Goal: Transaction & Acquisition: Download file/media

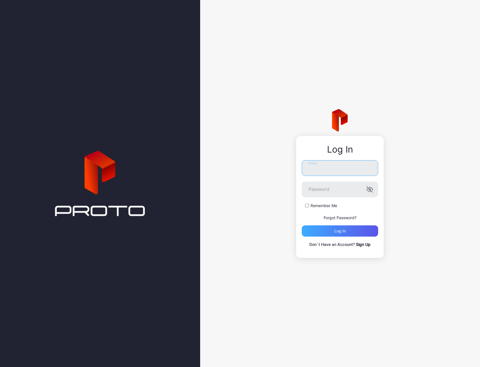
type input "**********"
drag, startPoint x: 349, startPoint y: 228, endPoint x: 345, endPoint y: 213, distance: 14.9
click at [349, 228] on div "Log in" at bounding box center [340, 230] width 76 height 11
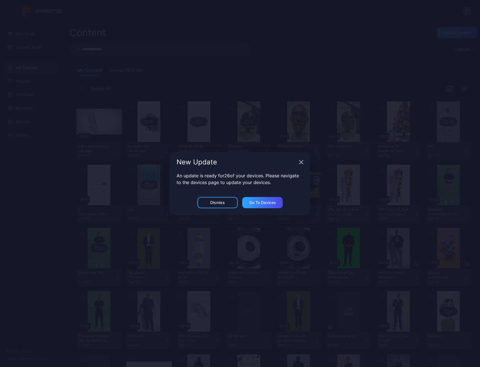
click at [298, 164] on div "New Update" at bounding box center [240, 162] width 140 height 20
click at [302, 163] on icon "button" at bounding box center [301, 162] width 4 height 4
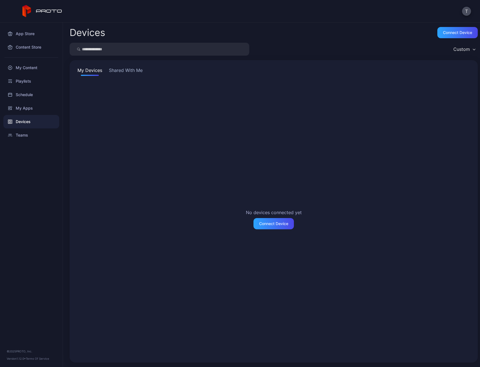
click at [24, 120] on div "Devices" at bounding box center [31, 121] width 56 height 13
click at [26, 67] on div "My Content" at bounding box center [31, 67] width 56 height 13
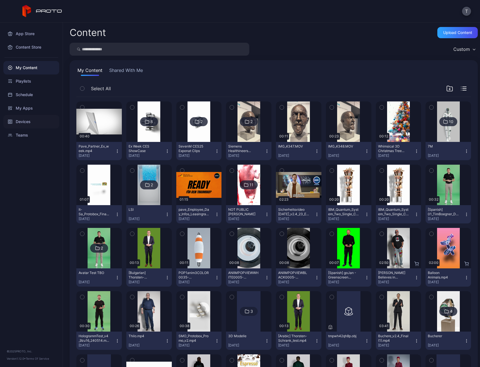
click at [43, 127] on div "Devices" at bounding box center [31, 121] width 56 height 13
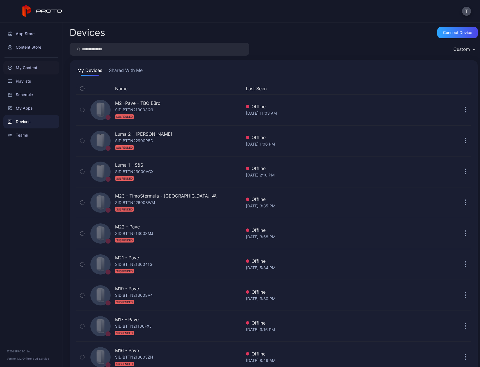
click at [21, 67] on div "My Content" at bounding box center [31, 67] width 56 height 13
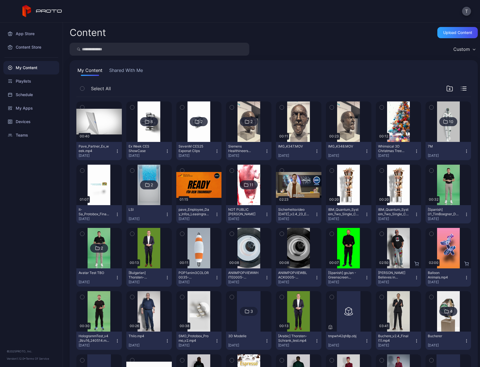
click at [117, 154] on button "Pave_Partner_Ex_week.mp4 [DATE]" at bounding box center [98, 151] width 45 height 18
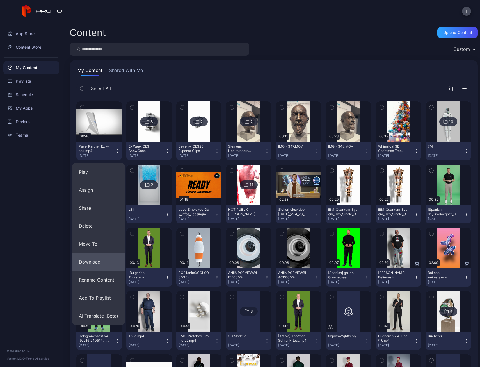
click at [104, 258] on button "Download" at bounding box center [98, 262] width 53 height 18
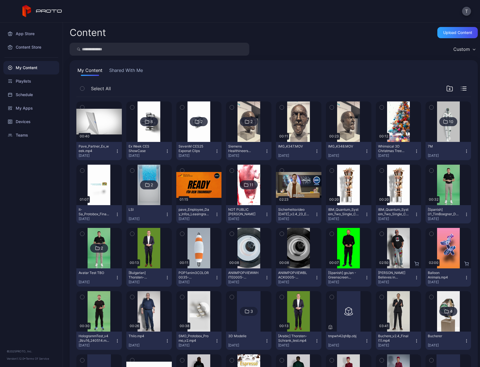
click at [165, 150] on icon "button" at bounding box center [167, 151] width 4 height 4
click at [159, 133] on img at bounding box center [149, 121] width 23 height 40
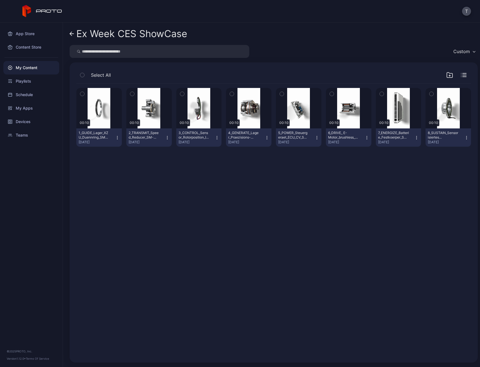
click at [464, 137] on icon "button" at bounding box center [466, 137] width 4 height 4
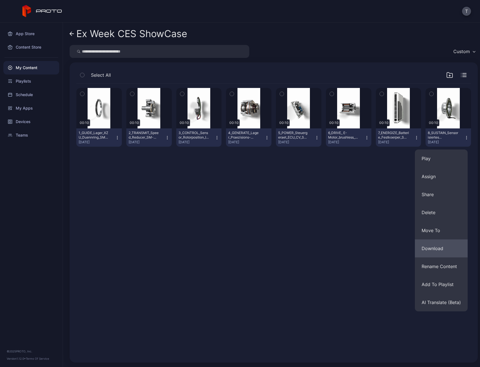
click at [425, 243] on button "Download" at bounding box center [441, 248] width 53 height 18
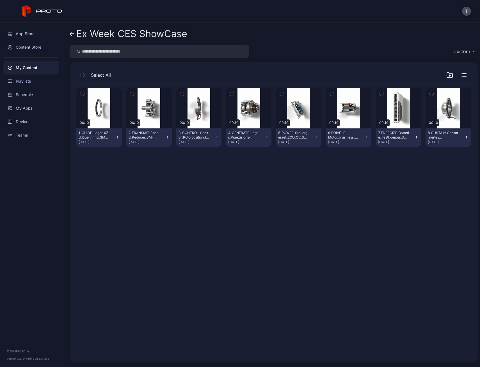
click at [414, 136] on icon "button" at bounding box center [416, 137] width 4 height 4
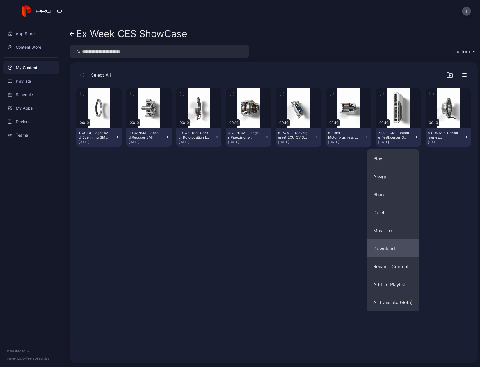
click at [387, 243] on button "Download" at bounding box center [393, 248] width 53 height 18
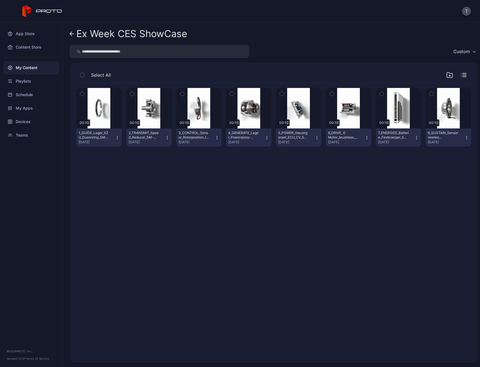
click at [365, 136] on icon "button" at bounding box center [367, 137] width 4 height 4
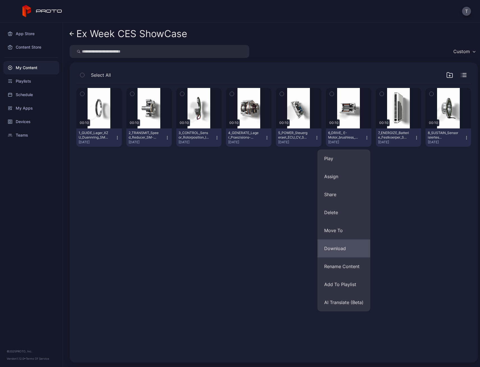
click at [345, 246] on button "Download" at bounding box center [343, 248] width 53 height 18
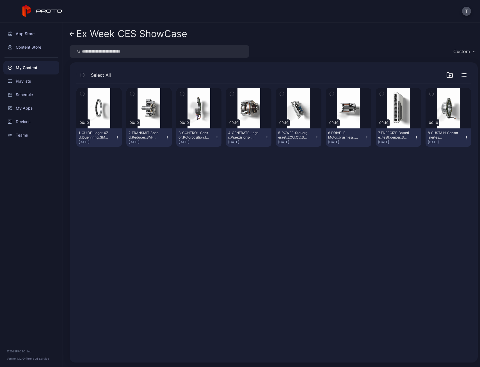
click at [315, 136] on icon "button" at bounding box center [317, 137] width 4 height 4
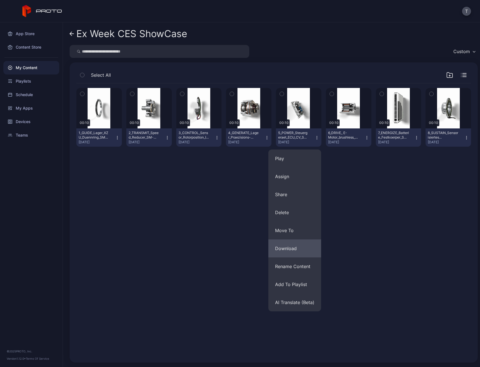
click at [289, 243] on button "Download" at bounding box center [294, 248] width 53 height 18
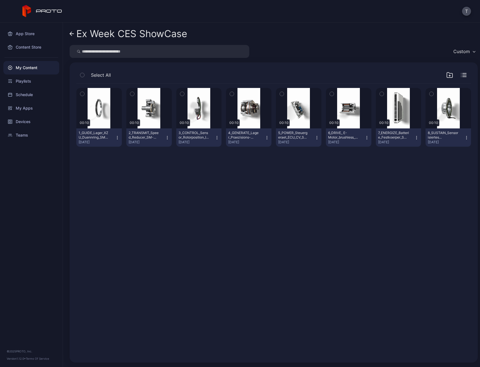
click at [265, 136] on icon "button" at bounding box center [267, 137] width 4 height 4
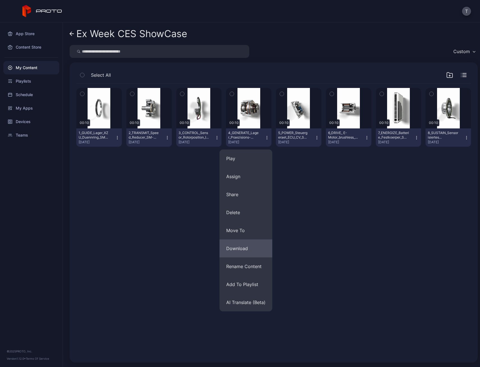
click at [231, 247] on button "Download" at bounding box center [245, 248] width 53 height 18
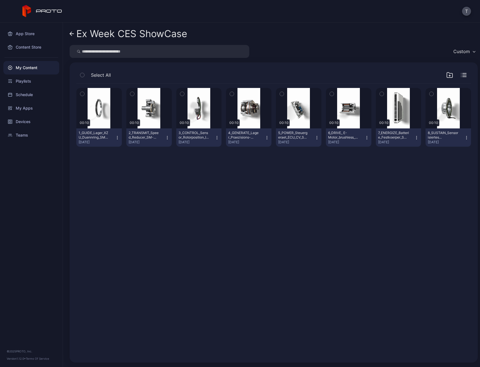
click at [215, 137] on icon "button" at bounding box center [217, 137] width 4 height 4
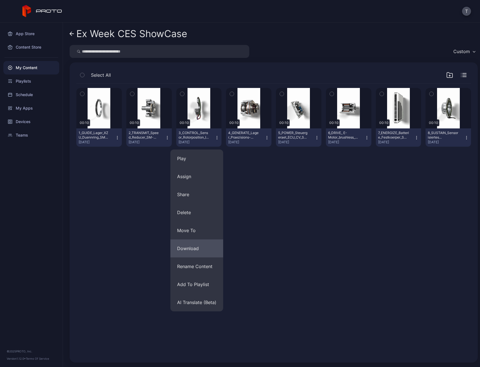
click at [193, 243] on button "Download" at bounding box center [196, 248] width 53 height 18
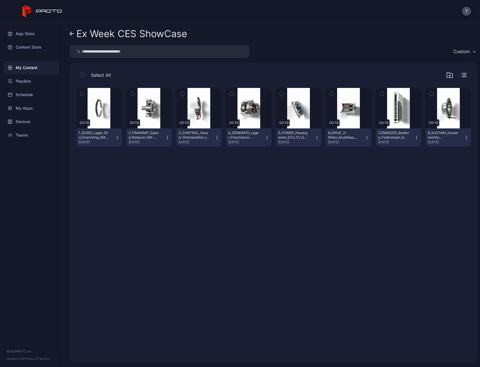
click at [165, 137] on icon "button" at bounding box center [167, 137] width 4 height 4
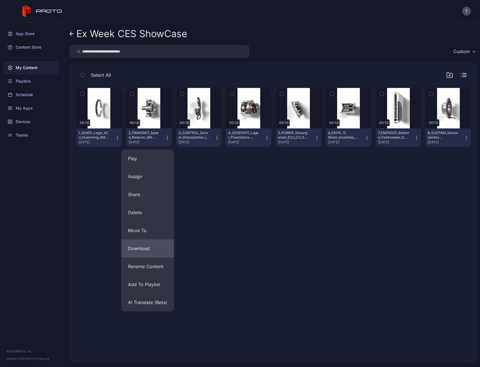
click at [133, 247] on button "Download" at bounding box center [147, 248] width 53 height 18
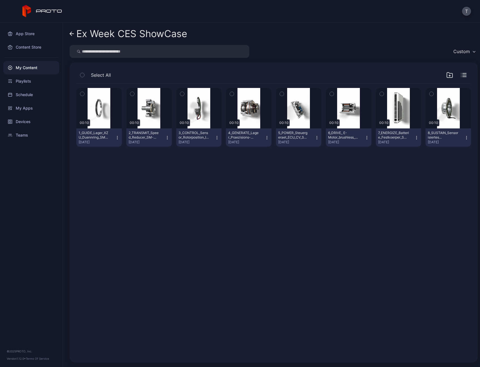
click at [115, 138] on icon "button" at bounding box center [117, 137] width 4 height 4
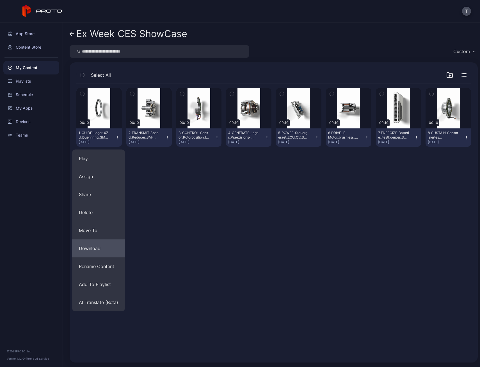
click at [95, 244] on button "Download" at bounding box center [98, 248] width 53 height 18
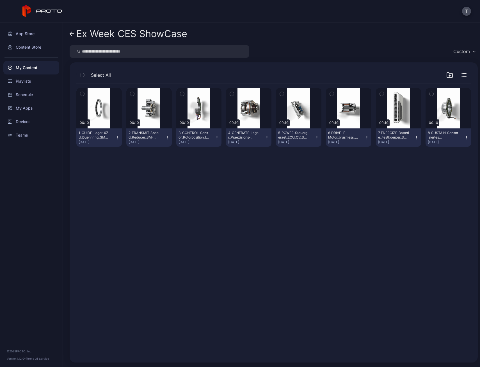
click at [73, 34] on icon at bounding box center [72, 34] width 4 height 0
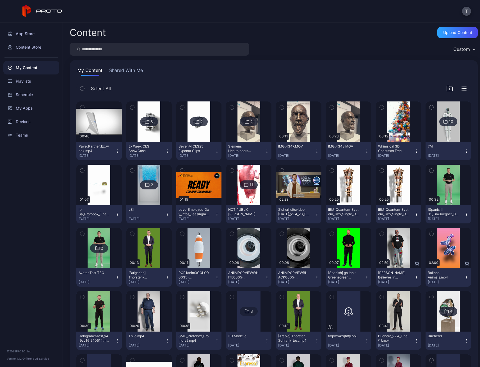
click at [414, 152] on icon "button" at bounding box center [416, 151] width 4 height 4
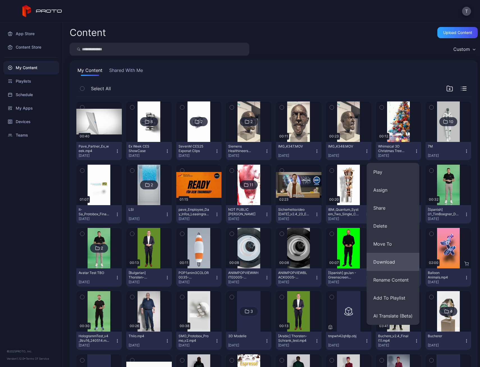
click at [406, 255] on button "Download" at bounding box center [393, 262] width 53 height 18
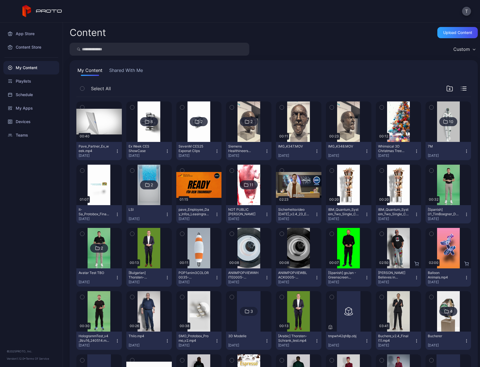
click at [118, 212] on icon "button" at bounding box center [117, 214] width 4 height 4
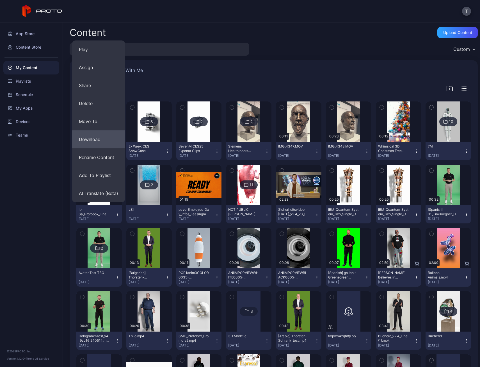
click at [97, 139] on button "Download" at bounding box center [98, 139] width 53 height 18
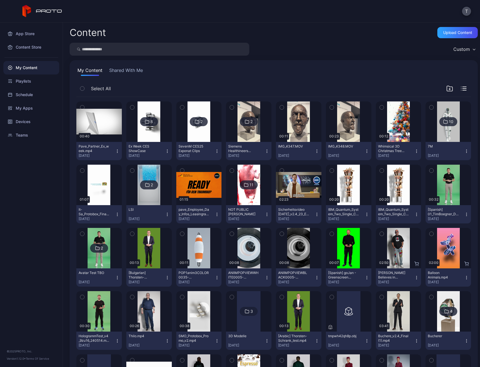
click at [217, 214] on icon "button" at bounding box center [217, 214] width 4 height 4
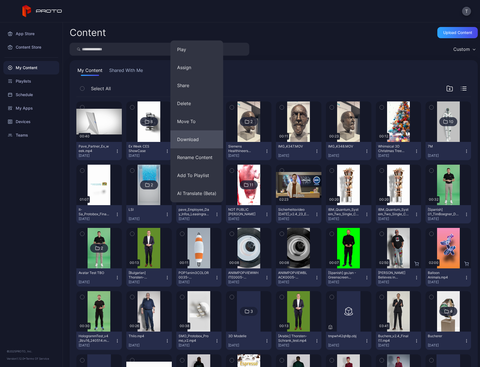
click at [197, 138] on button "Download" at bounding box center [196, 139] width 53 height 18
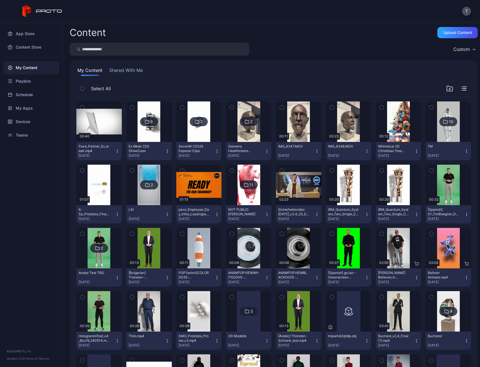
click at [154, 198] on img at bounding box center [149, 184] width 23 height 40
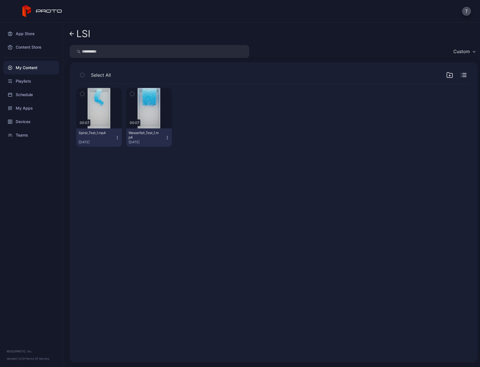
click at [164, 140] on button "Wasserfall_Test_1.mp4 [DATE]" at bounding box center [148, 137] width 45 height 18
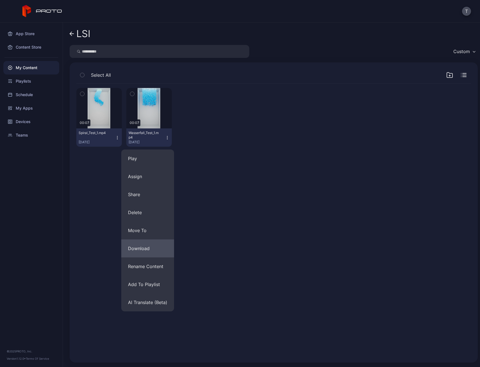
click at [147, 244] on button "Download" at bounding box center [147, 248] width 53 height 18
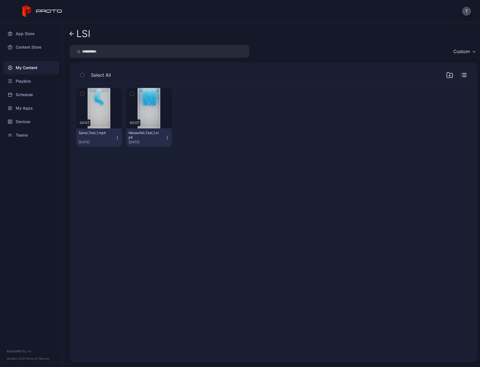
click at [115, 139] on icon "button" at bounding box center [117, 137] width 4 height 4
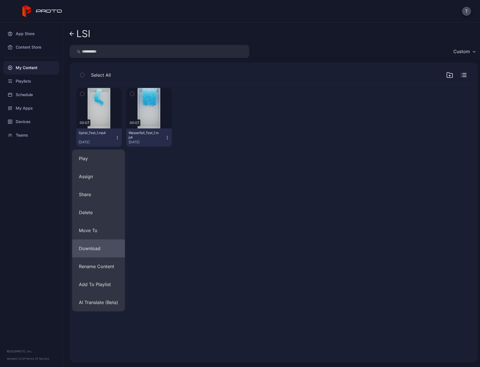
click at [104, 243] on button "Download" at bounding box center [98, 248] width 53 height 18
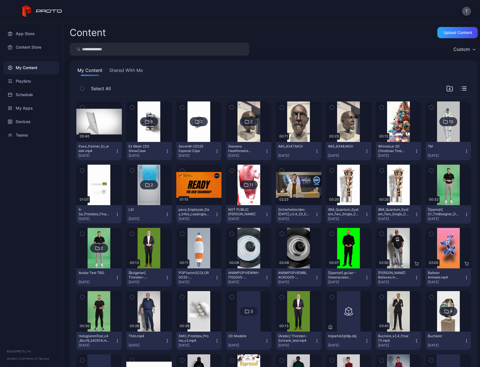
click at [315, 213] on icon "button" at bounding box center [317, 214] width 4 height 4
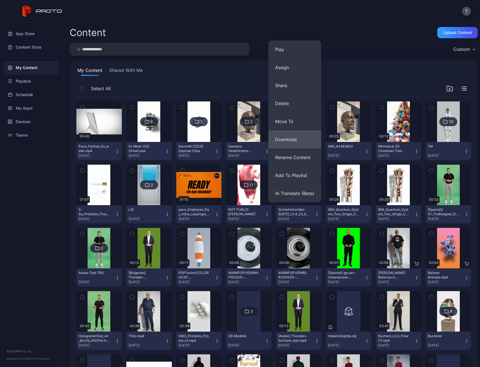
click at [295, 141] on button "Download" at bounding box center [294, 139] width 53 height 18
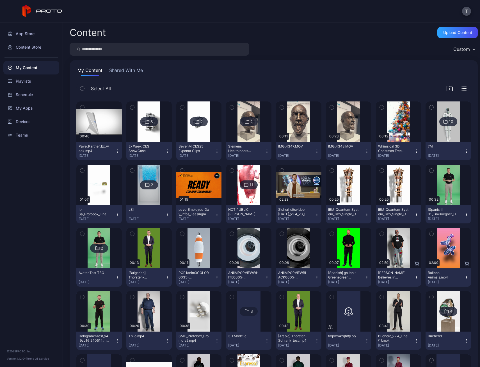
click at [365, 214] on icon "button" at bounding box center [367, 214] width 4 height 4
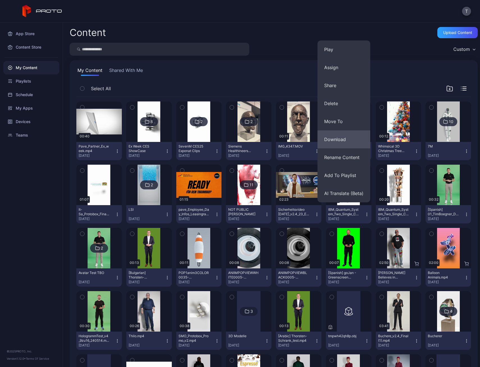
click at [347, 145] on button "Download" at bounding box center [343, 139] width 53 height 18
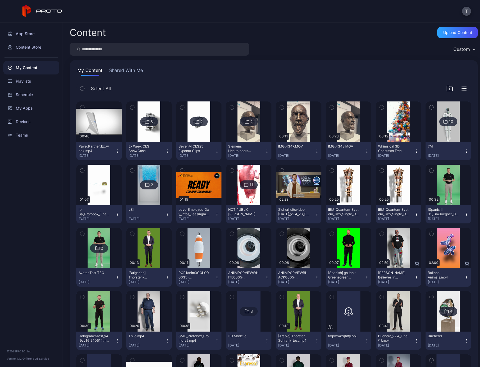
click at [414, 214] on icon "button" at bounding box center [416, 214] width 4 height 4
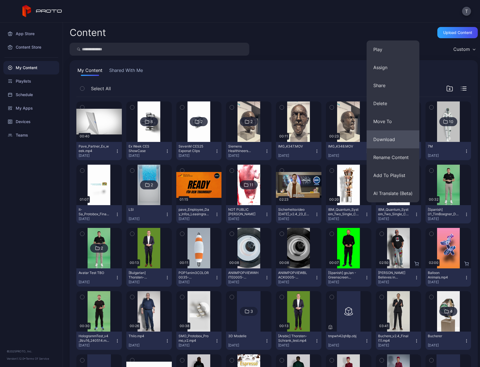
click at [397, 145] on button "Download" at bounding box center [393, 139] width 53 height 18
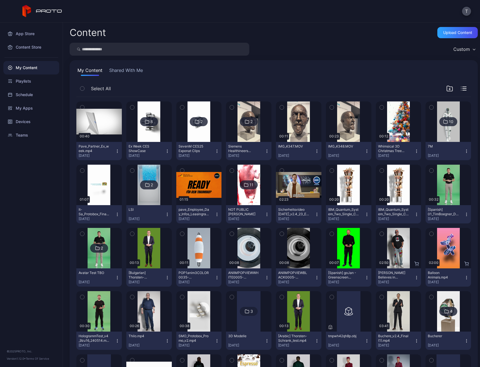
click at [464, 214] on icon "button" at bounding box center [466, 214] width 4 height 4
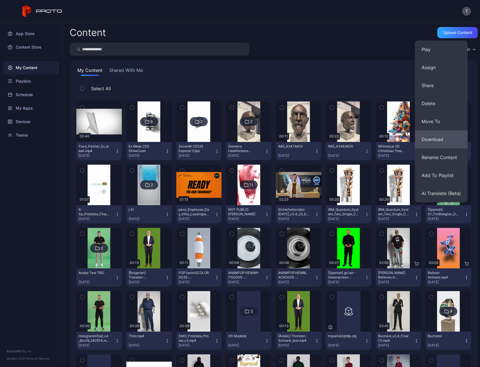
click at [430, 146] on button "Download" at bounding box center [441, 139] width 53 height 18
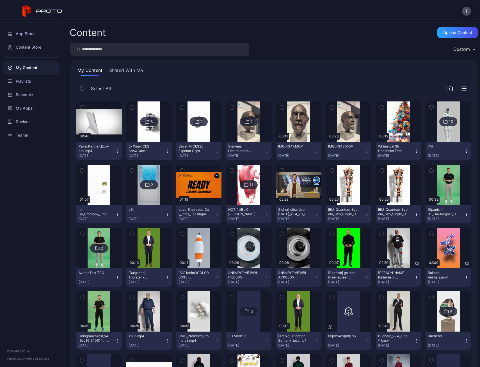
click at [215, 277] on icon "button" at bounding box center [217, 277] width 4 height 4
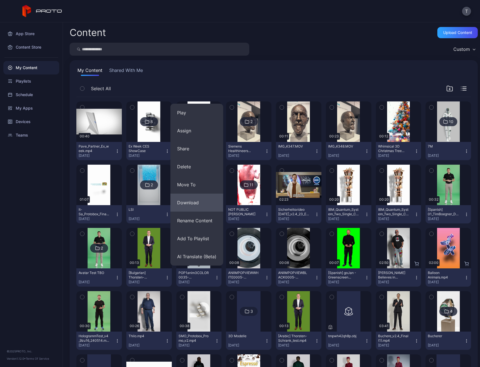
click at [205, 202] on button "Download" at bounding box center [196, 202] width 53 height 18
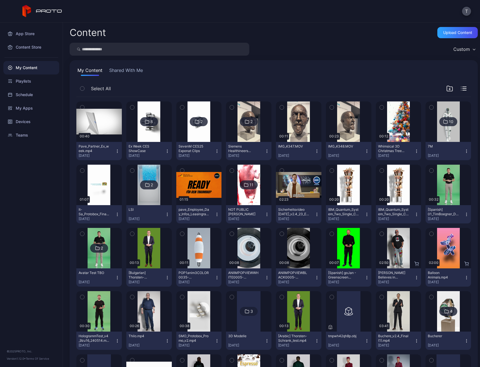
click at [260, 277] on div "ANIIMPOPVIEWWHITE0005-0200_50_fps.mp4 [DATE]" at bounding box center [246, 277] width 36 height 14
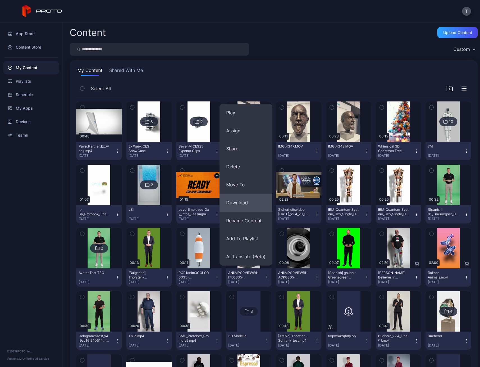
click at [245, 209] on button "Download" at bounding box center [245, 202] width 53 height 18
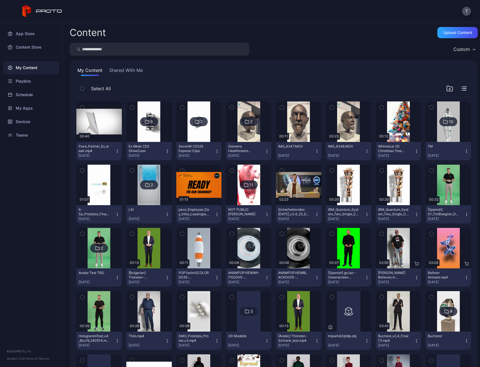
click at [315, 278] on icon "button" at bounding box center [317, 277] width 4 height 4
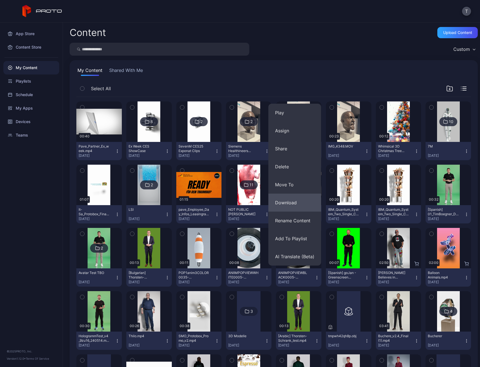
click at [290, 207] on button "Download" at bounding box center [294, 202] width 53 height 18
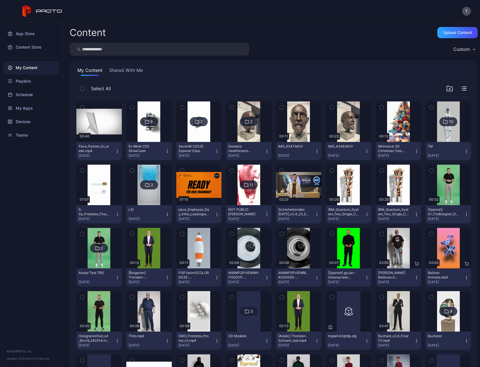
click at [464, 277] on icon "button" at bounding box center [466, 277] width 4 height 4
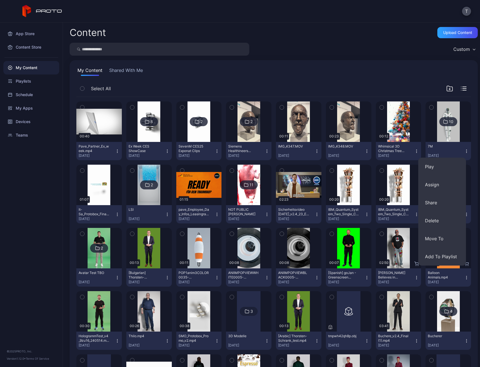
click at [464, 278] on icon "button" at bounding box center [466, 277] width 4 height 4
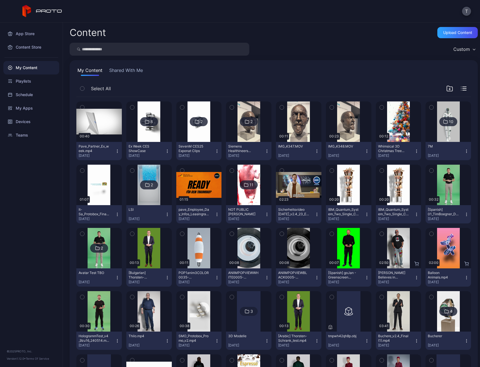
click at [460, 274] on button "Balloon Animals.mp4 [DATE]" at bounding box center [447, 277] width 45 height 18
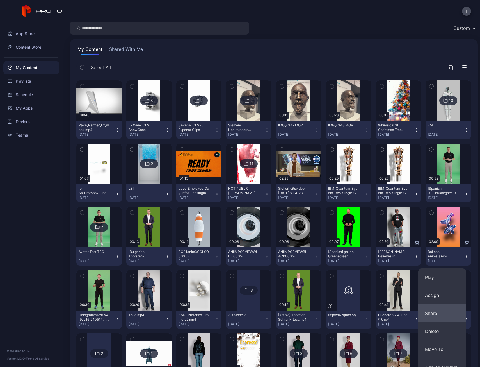
scroll to position [56, 0]
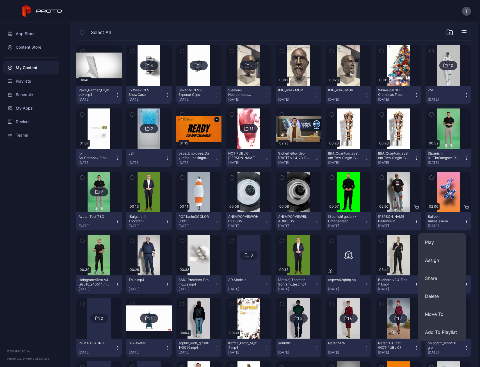
click at [47, 231] on div "App Store Content Store My Content Playlists Schedule My Apps Devices Teams © 2…" at bounding box center [31, 194] width 63 height 344
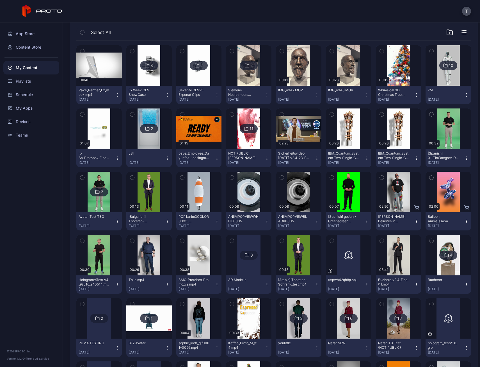
click at [212, 285] on div "SMO_Protobox_Promo_v2.mp4 [DATE]" at bounding box center [196, 284] width 36 height 14
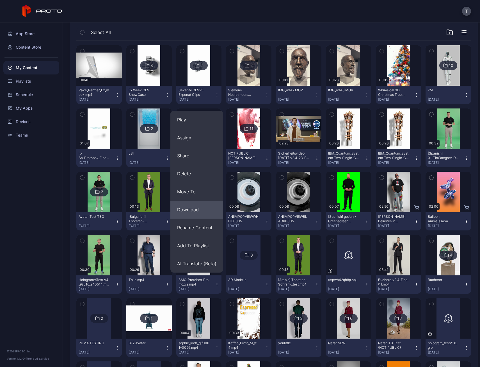
click at [193, 216] on button "Download" at bounding box center [196, 209] width 53 height 18
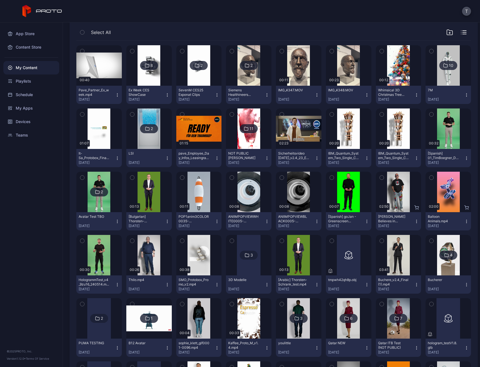
click at [414, 286] on icon "button" at bounding box center [416, 284] width 4 height 4
click at [51, 255] on div "App Store Content Store My Content Playlists Schedule My Apps Devices Teams © 2…" at bounding box center [31, 194] width 63 height 344
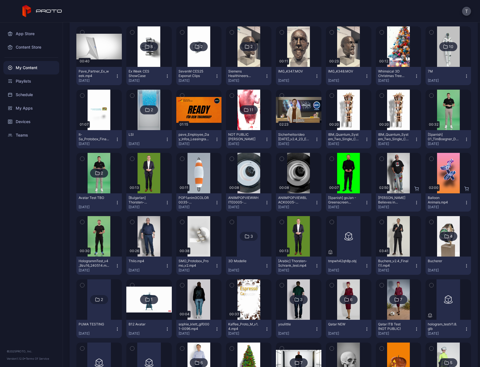
scroll to position [84, 0]
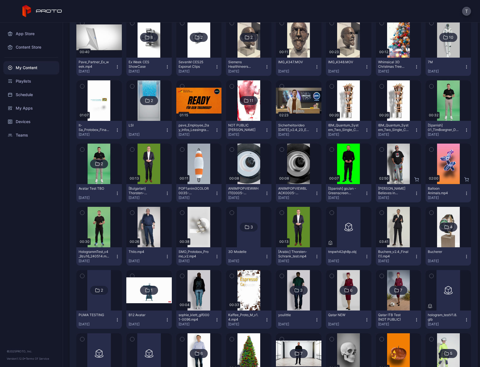
click at [265, 319] on icon "button" at bounding box center [267, 319] width 4 height 4
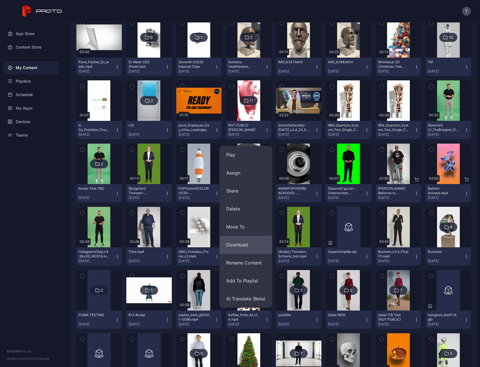
click at [240, 247] on button "Download" at bounding box center [245, 244] width 53 height 18
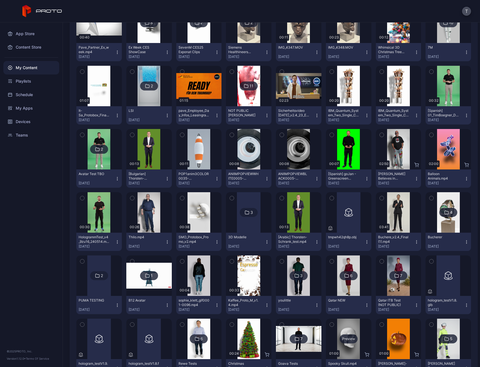
scroll to position [112, 0]
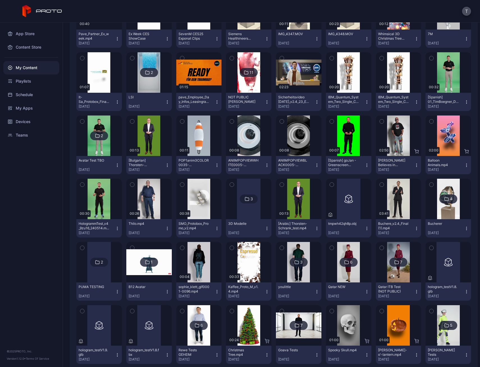
click at [267, 356] on icon "button" at bounding box center [267, 356] width 0 height 0
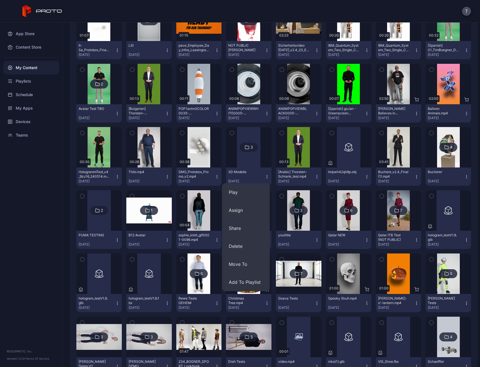
scroll to position [168, 0]
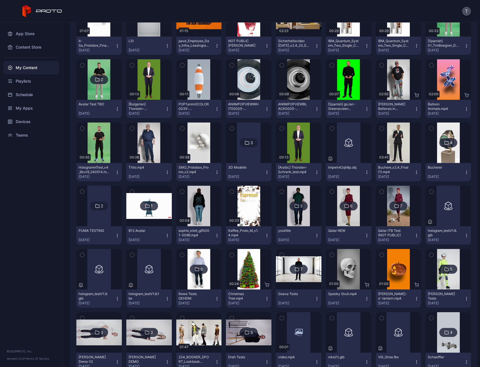
click at [414, 300] on icon "button" at bounding box center [416, 298] width 4 height 4
click at [473, 242] on div "Content Upload Content Custom My Content Shared With Me Select All Preview 00:4…" at bounding box center [271, 194] width 417 height 344
click at [390, 270] on div "Preview" at bounding box center [398, 268] width 18 height 9
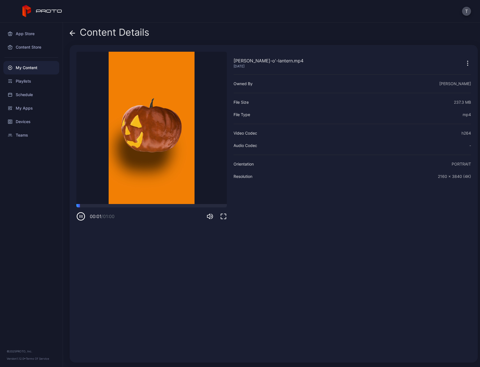
click at [464, 64] on icon "button" at bounding box center [467, 63] width 7 height 7
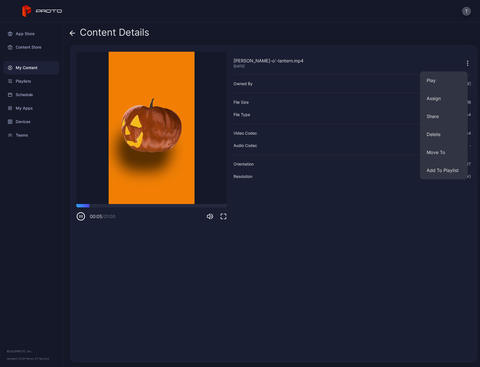
click at [367, 244] on div "[PERSON_NAME]-o'-lantern.mp4 [DATE] Owned By [PERSON_NAME] File Size 237.3 MB F…" at bounding box center [352, 204] width 237 height 304
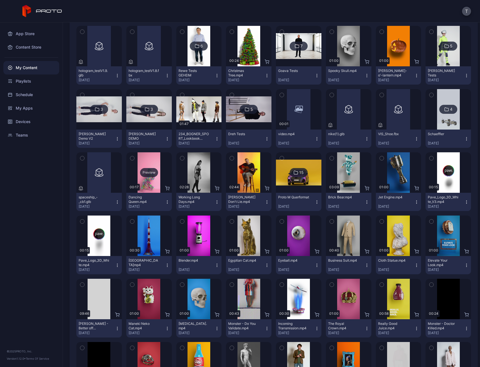
scroll to position [393, 0]
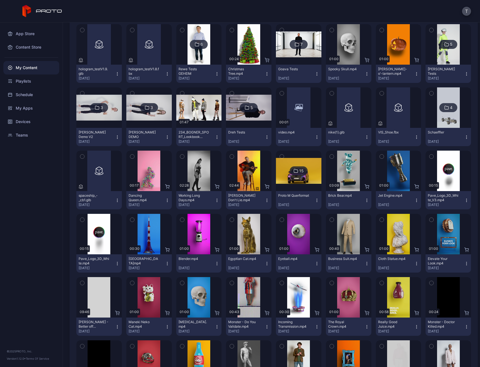
click at [264, 266] on button "Egyptian Cat.mp4 [DATE]" at bounding box center [248, 263] width 45 height 18
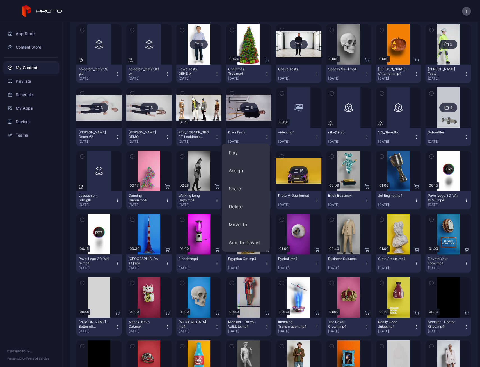
click at [26, 206] on div "App Store Content Store My Content Playlists Schedule My Apps Devices Teams © 2…" at bounding box center [31, 194] width 63 height 344
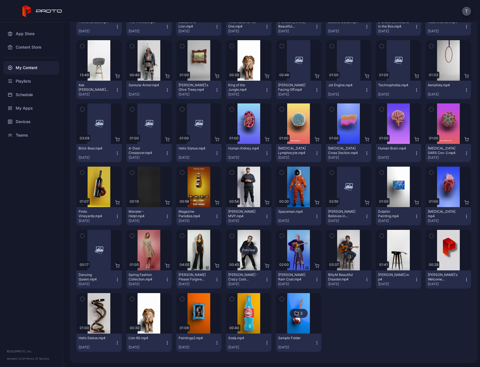
scroll to position [820, 0]
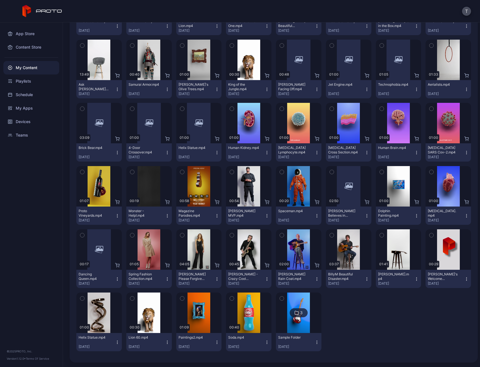
click at [265, 343] on icon "button" at bounding box center [267, 342] width 4 height 4
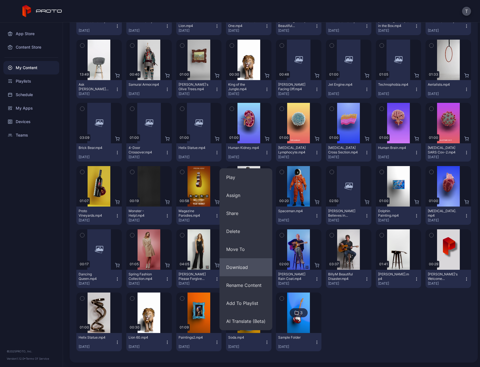
click at [250, 273] on button "Download" at bounding box center [245, 267] width 53 height 18
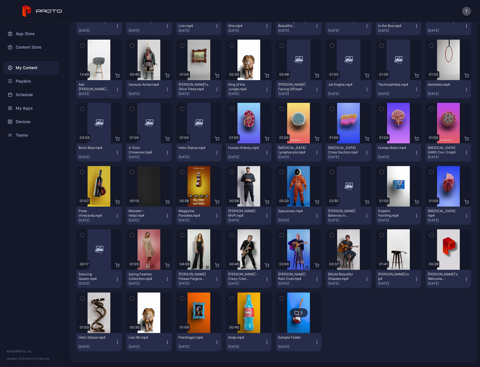
click at [216, 342] on icon "button" at bounding box center [217, 342] width 4 height 4
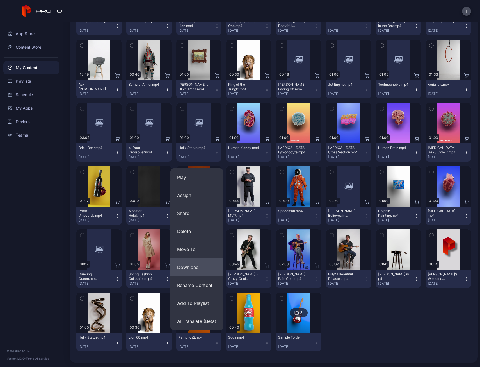
click at [208, 270] on button "Download" at bounding box center [196, 267] width 53 height 18
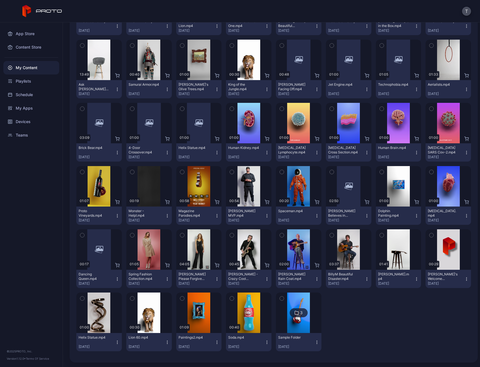
click at [165, 341] on icon "button" at bounding box center [167, 342] width 4 height 4
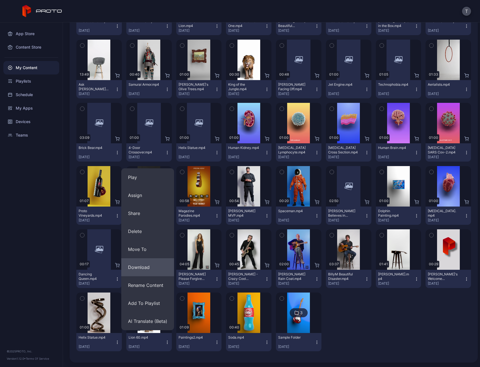
click at [154, 274] on button "Download" at bounding box center [147, 267] width 53 height 18
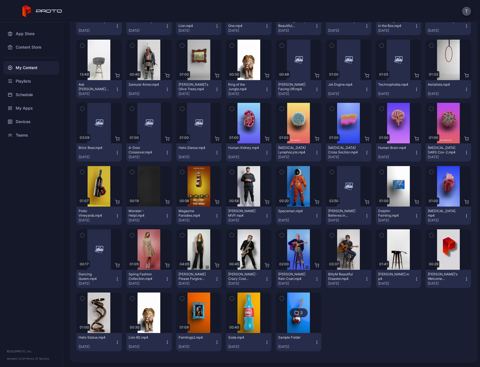
click at [116, 342] on icon "button" at bounding box center [117, 342] width 4 height 4
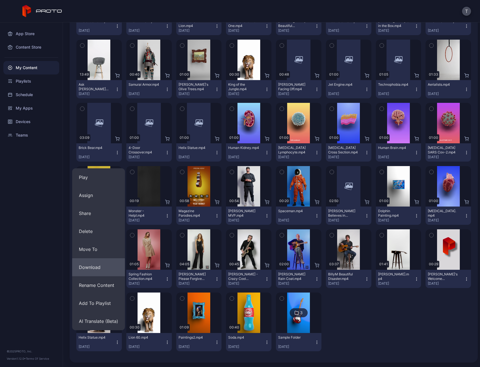
click at [106, 271] on button "Download" at bounding box center [98, 267] width 53 height 18
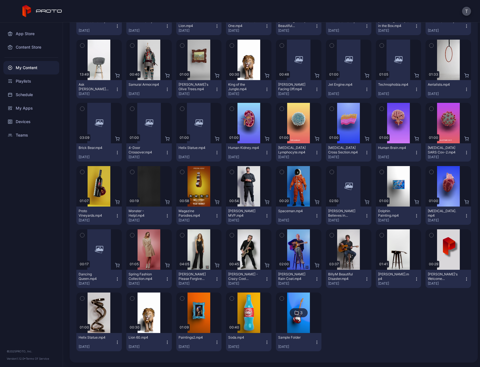
click at [414, 278] on icon "button" at bounding box center [416, 278] width 4 height 4
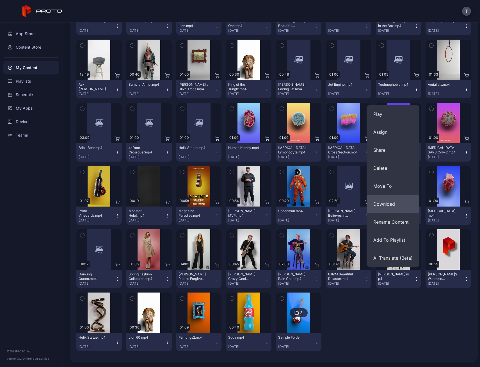
click at [387, 204] on button "Download" at bounding box center [393, 204] width 53 height 18
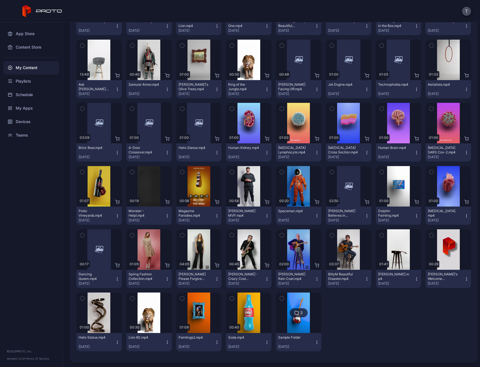
click at [464, 216] on icon "button" at bounding box center [466, 215] width 4 height 4
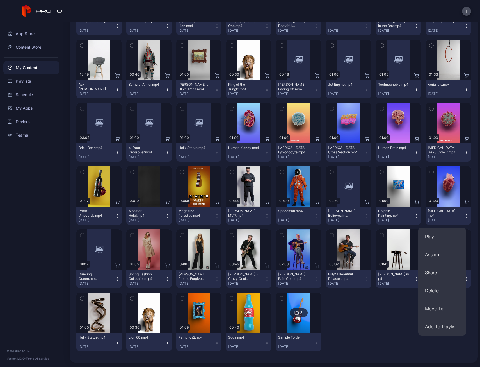
click at [315, 278] on icon "button" at bounding box center [317, 278] width 4 height 4
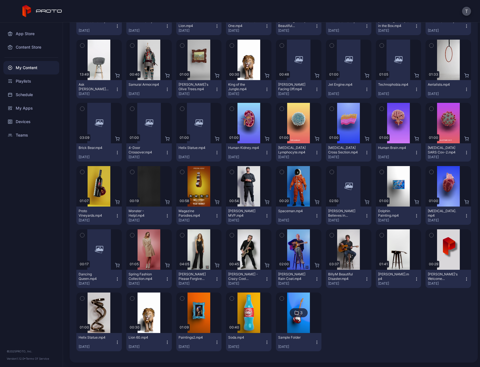
click at [265, 278] on icon "button" at bounding box center [267, 278] width 4 height 4
click at [215, 280] on icon "button" at bounding box center [217, 278] width 4 height 4
click at [165, 278] on icon "button" at bounding box center [167, 278] width 4 height 4
click at [353, 317] on div at bounding box center [348, 321] width 45 height 59
click at [265, 153] on icon "button" at bounding box center [267, 152] width 4 height 4
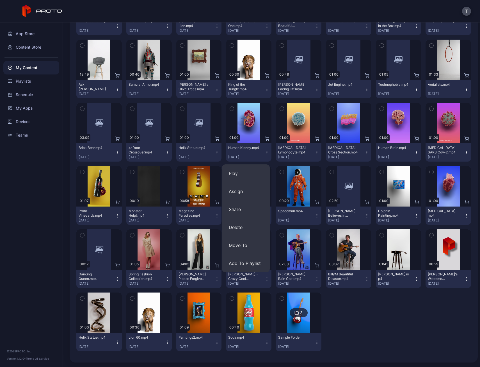
click at [165, 153] on icon "button" at bounding box center [167, 152] width 4 height 4
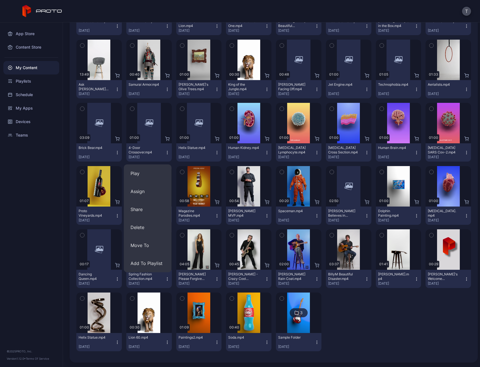
click at [216, 151] on icon "button" at bounding box center [217, 152] width 4 height 4
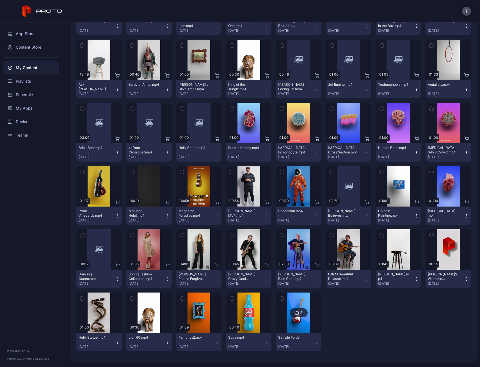
click at [117, 152] on icon "button" at bounding box center [117, 152] width 4 height 4
click at [265, 90] on icon "button" at bounding box center [267, 89] width 4 height 4
click at [215, 87] on icon "button" at bounding box center [217, 89] width 4 height 4
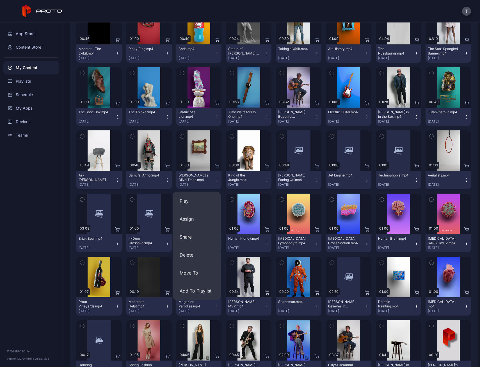
scroll to position [707, 0]
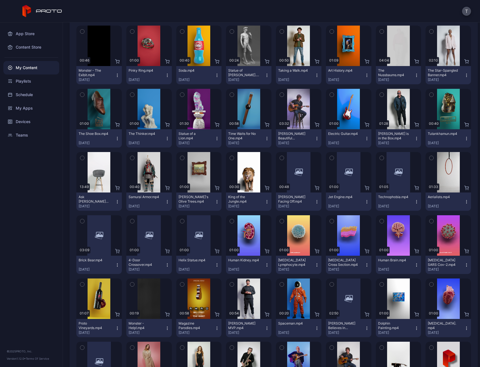
click at [166, 138] on icon "button" at bounding box center [167, 138] width 4 height 4
click at [216, 140] on icon "button" at bounding box center [217, 138] width 4 height 4
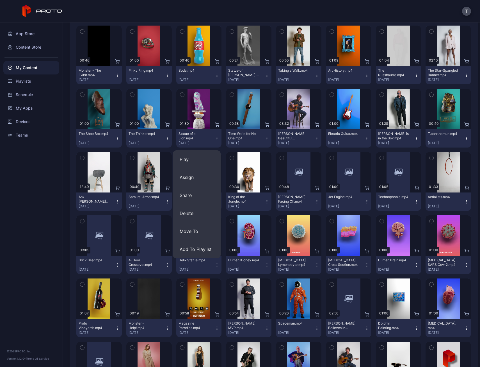
click at [260, 138] on div "Time Waits for No One.mp4 [DATE]" at bounding box center [246, 138] width 36 height 14
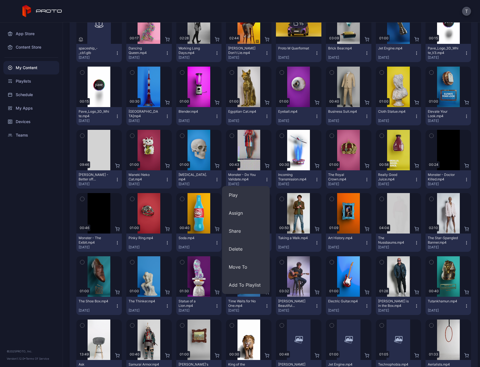
scroll to position [539, 0]
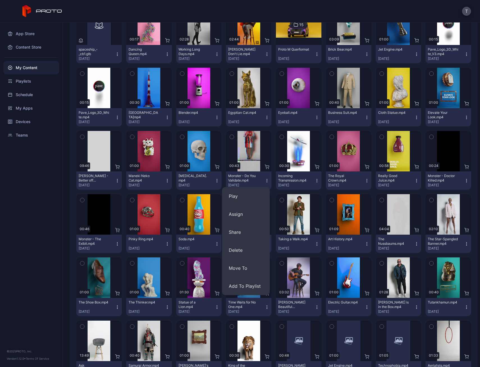
click at [215, 179] on icon "button" at bounding box center [217, 180] width 4 height 4
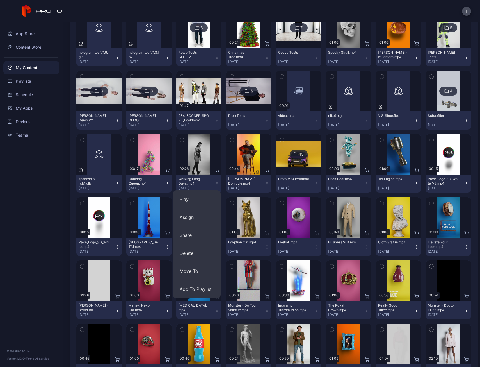
scroll to position [399, 0]
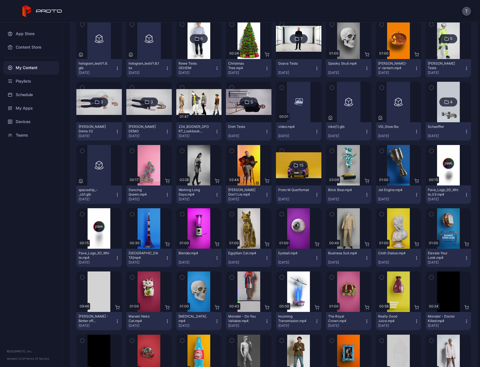
click at [315, 196] on icon "button" at bounding box center [317, 194] width 4 height 4
click at [307, 178] on div at bounding box center [298, 165] width 40 height 40
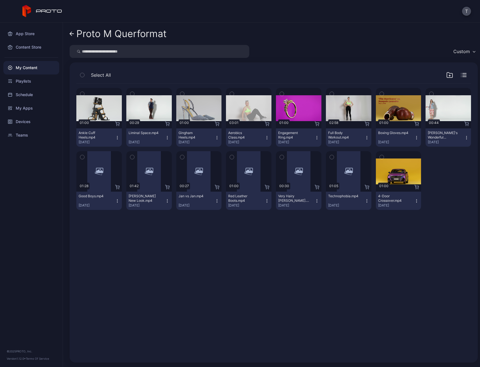
click at [414, 199] on icon "button" at bounding box center [416, 200] width 4 height 4
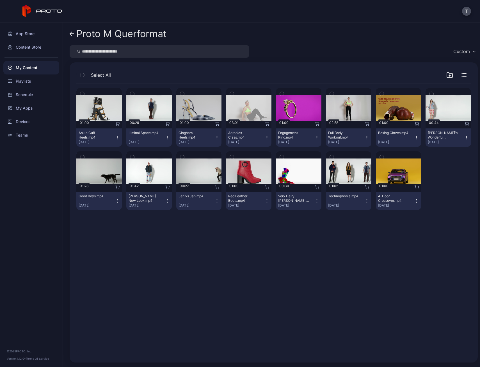
click at [334, 280] on div "Preview 01:00 Ankle Cuff Heels.mp4 [DATE] Preview 00:29 Liminal Space.mp4 [DATE…" at bounding box center [274, 219] width 404 height 281
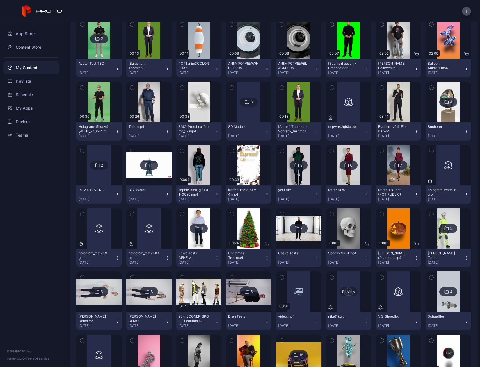
scroll to position [174, 0]
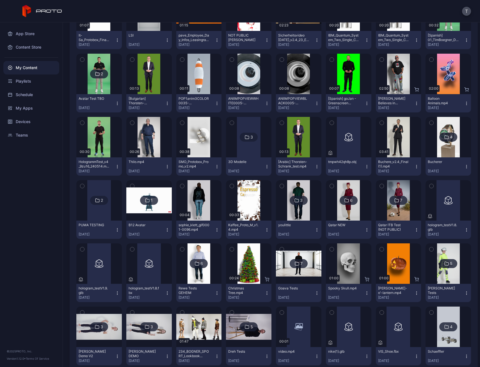
click at [464, 101] on icon "button" at bounding box center [466, 103] width 4 height 4
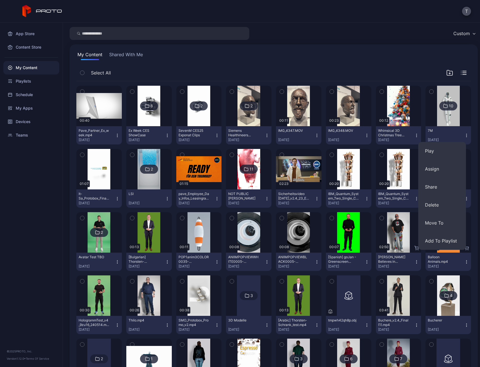
scroll to position [6, 0]
